Goal: Task Accomplishment & Management: Manage account settings

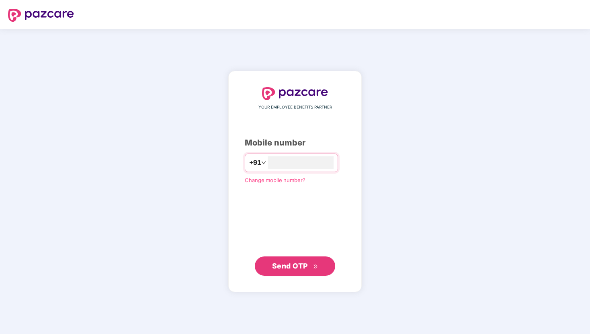
type input "**********"
click at [287, 266] on span "Send OTP" at bounding box center [290, 266] width 36 height 8
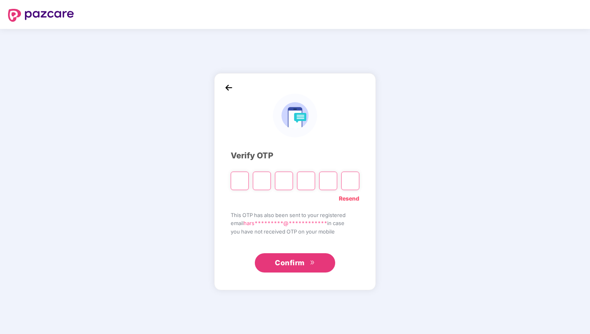
type input "*"
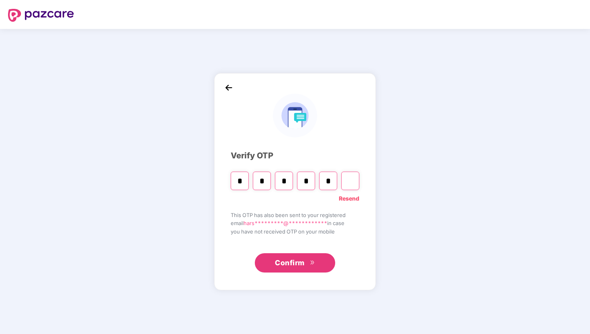
type input "*"
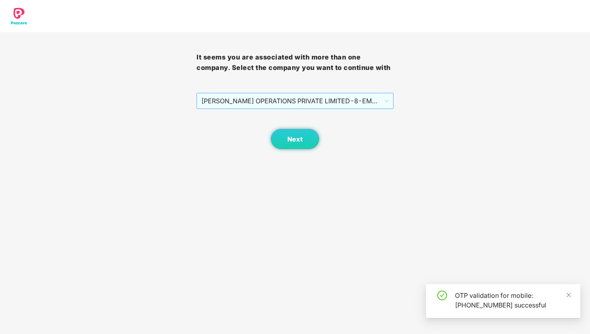
click at [308, 102] on span "[PERSON_NAME] OPERATIONS PRIVATE LIMITED - 8 - EMPLOYEE" at bounding box center [294, 100] width 187 height 15
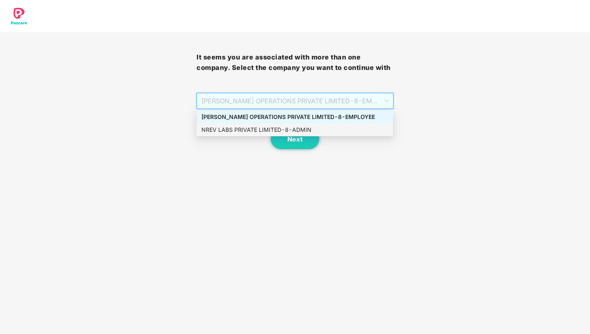
click at [290, 123] on div "NREV LABS PRIVATE LIMITED - 8 - ADMIN" at bounding box center [295, 129] width 197 height 13
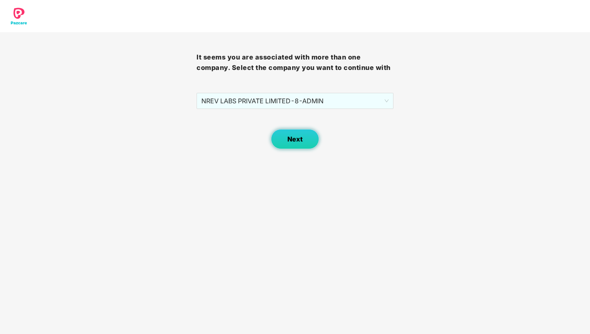
click at [290, 136] on span "Next" at bounding box center [295, 140] width 15 height 8
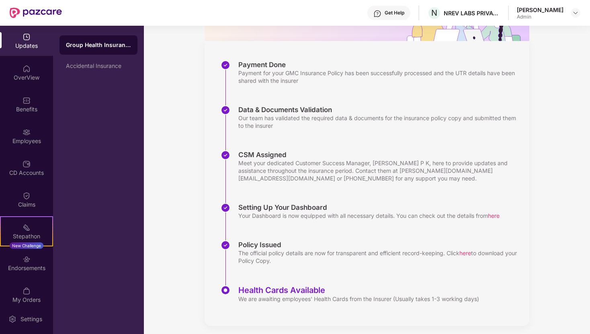
scroll to position [101, 0]
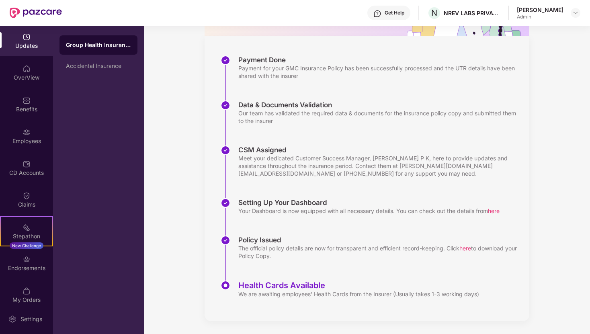
click at [466, 251] on span "here" at bounding box center [466, 248] width 12 height 7
click at [468, 248] on span "here" at bounding box center [466, 248] width 12 height 7
click at [29, 236] on div "Stepathon" at bounding box center [26, 236] width 51 height 8
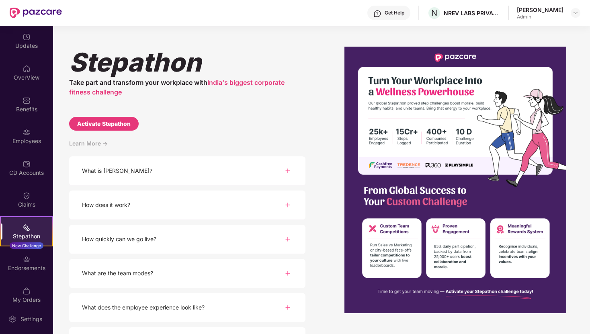
scroll to position [27, 0]
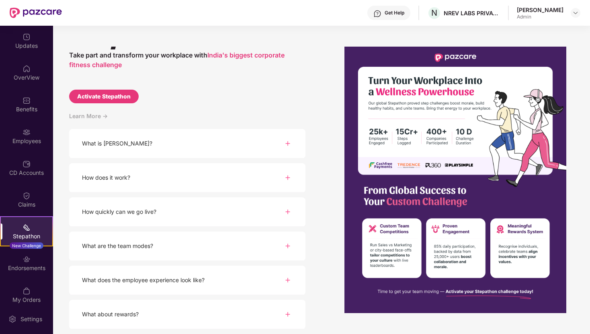
click at [173, 317] on div "What about rewards?" at bounding box center [187, 314] width 236 height 29
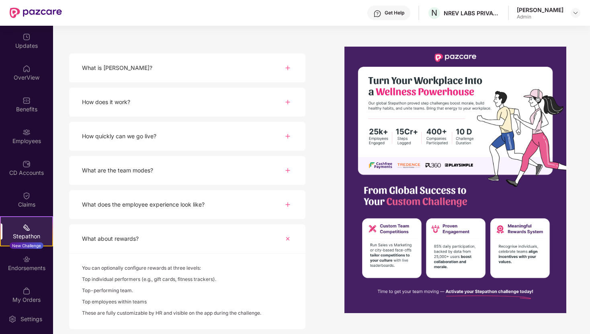
scroll to position [102, 0]
click at [35, 271] on div "Endorsements" at bounding box center [26, 268] width 53 height 8
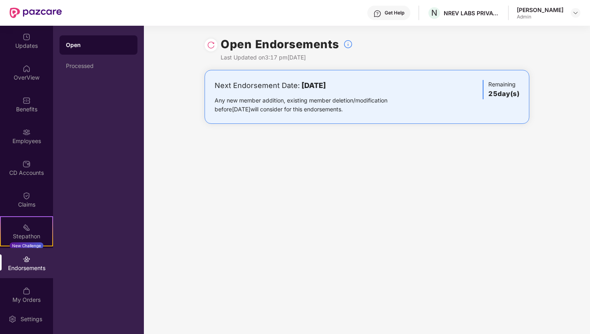
click at [241, 99] on div "Any new member addition, existing member deletion/modification before [DATE] wi…" at bounding box center [314, 105] width 198 height 18
click at [103, 68] on div "Processed" at bounding box center [98, 66] width 65 height 6
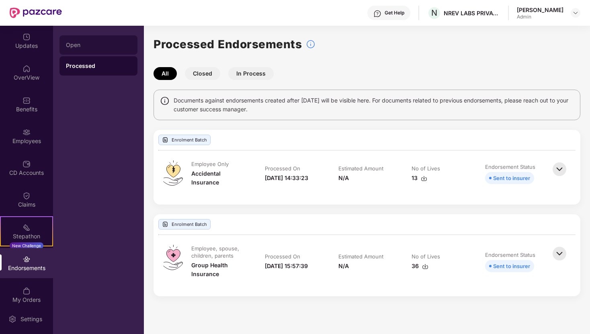
click at [103, 50] on div "Open" at bounding box center [99, 44] width 78 height 19
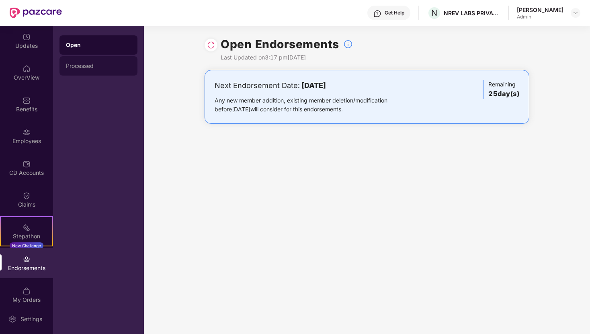
click at [98, 67] on div "Processed" at bounding box center [98, 66] width 65 height 6
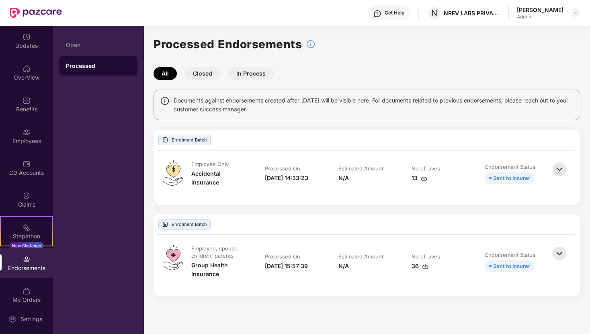
click at [561, 165] on img at bounding box center [560, 169] width 18 height 18
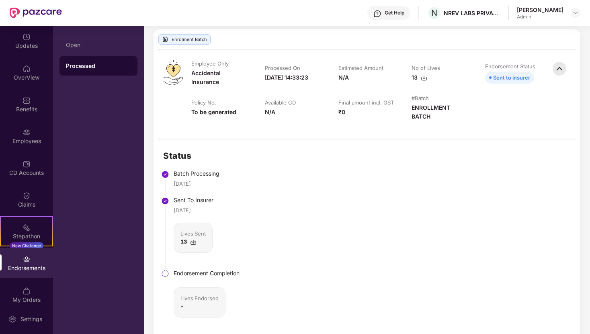
scroll to position [213, 0]
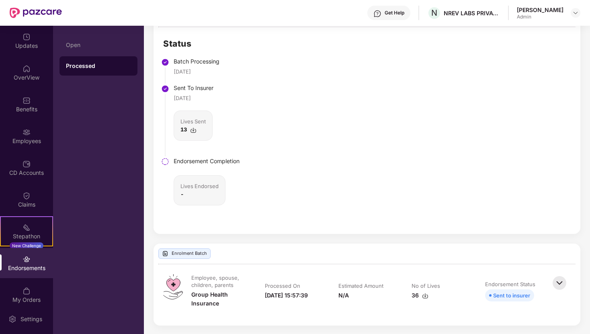
click at [192, 128] on img at bounding box center [193, 130] width 6 height 6
click at [557, 281] on img at bounding box center [560, 283] width 18 height 18
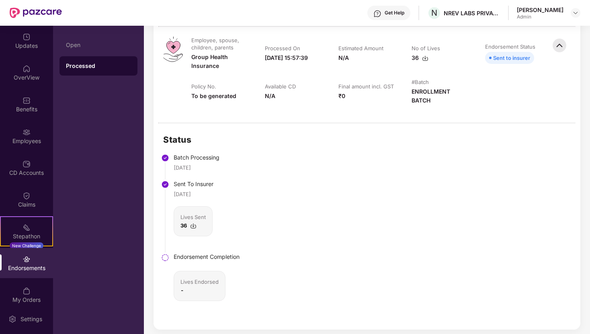
scroll to position [451, 0]
click at [422, 55] on img at bounding box center [425, 57] width 6 height 6
